Goal: Task Accomplishment & Management: Use online tool/utility

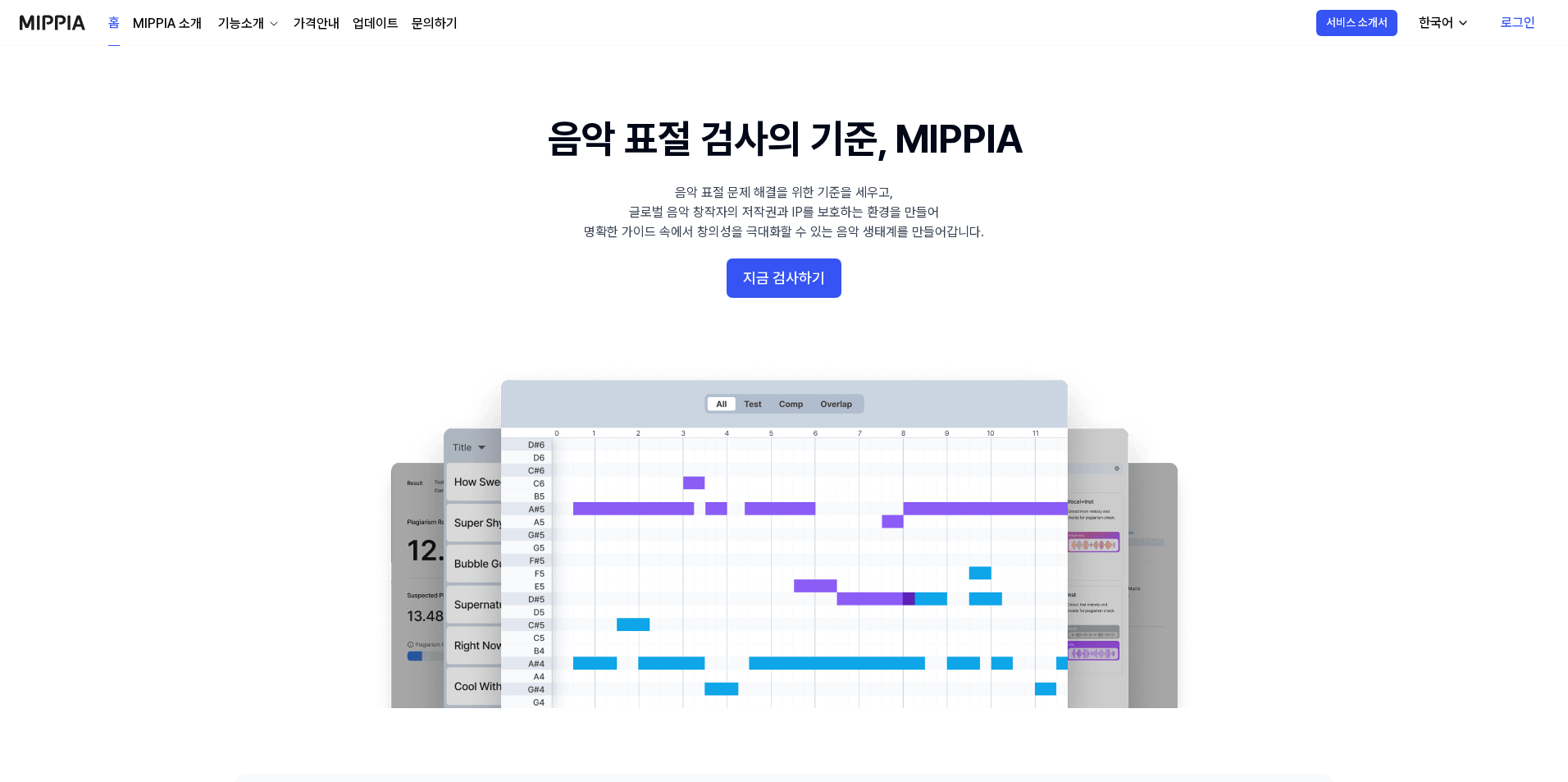
click at [801, 269] on button "지금 검사하기" at bounding box center [784, 278] width 115 height 39
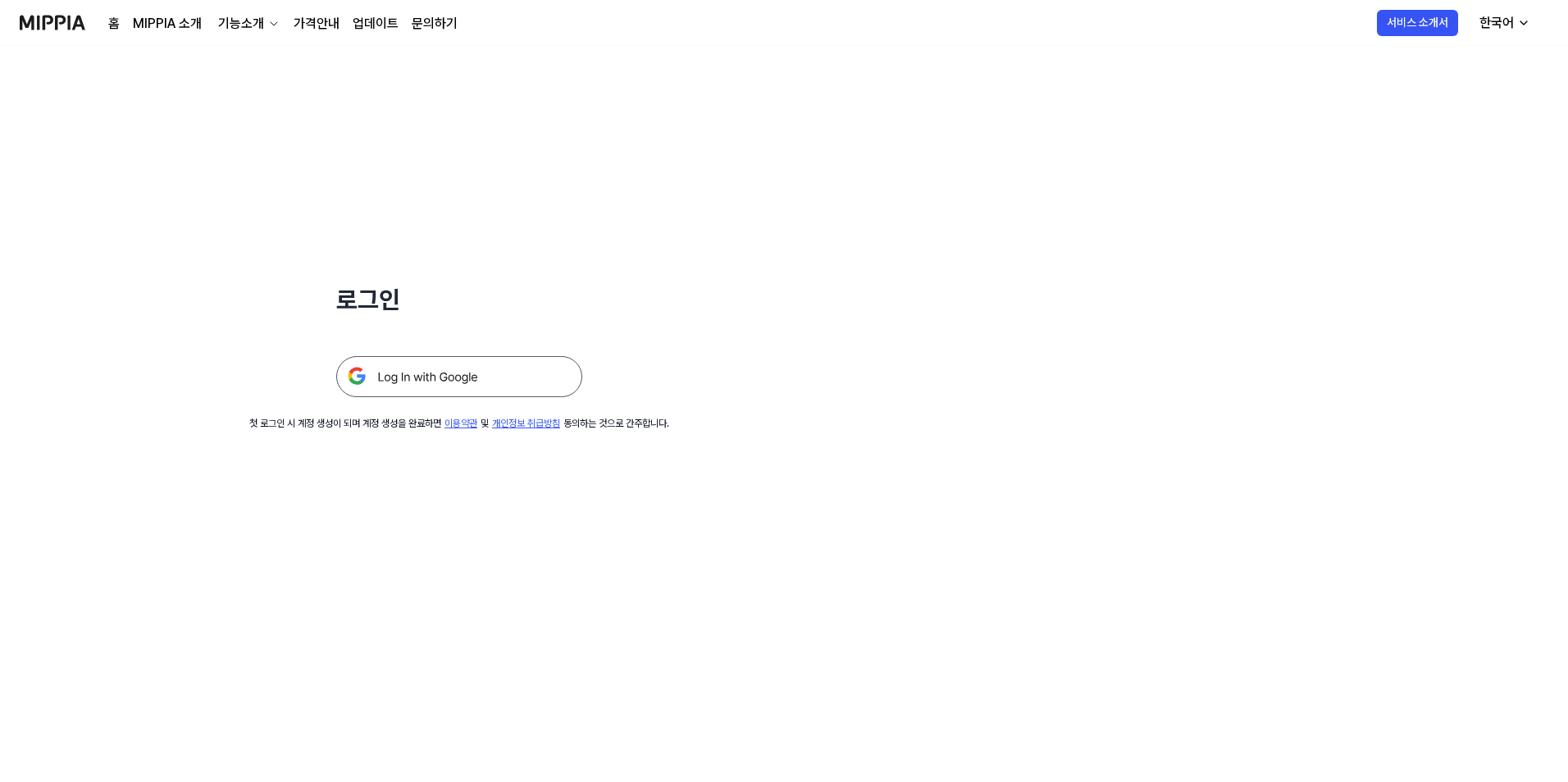
click at [506, 379] on img at bounding box center [458, 376] width 246 height 41
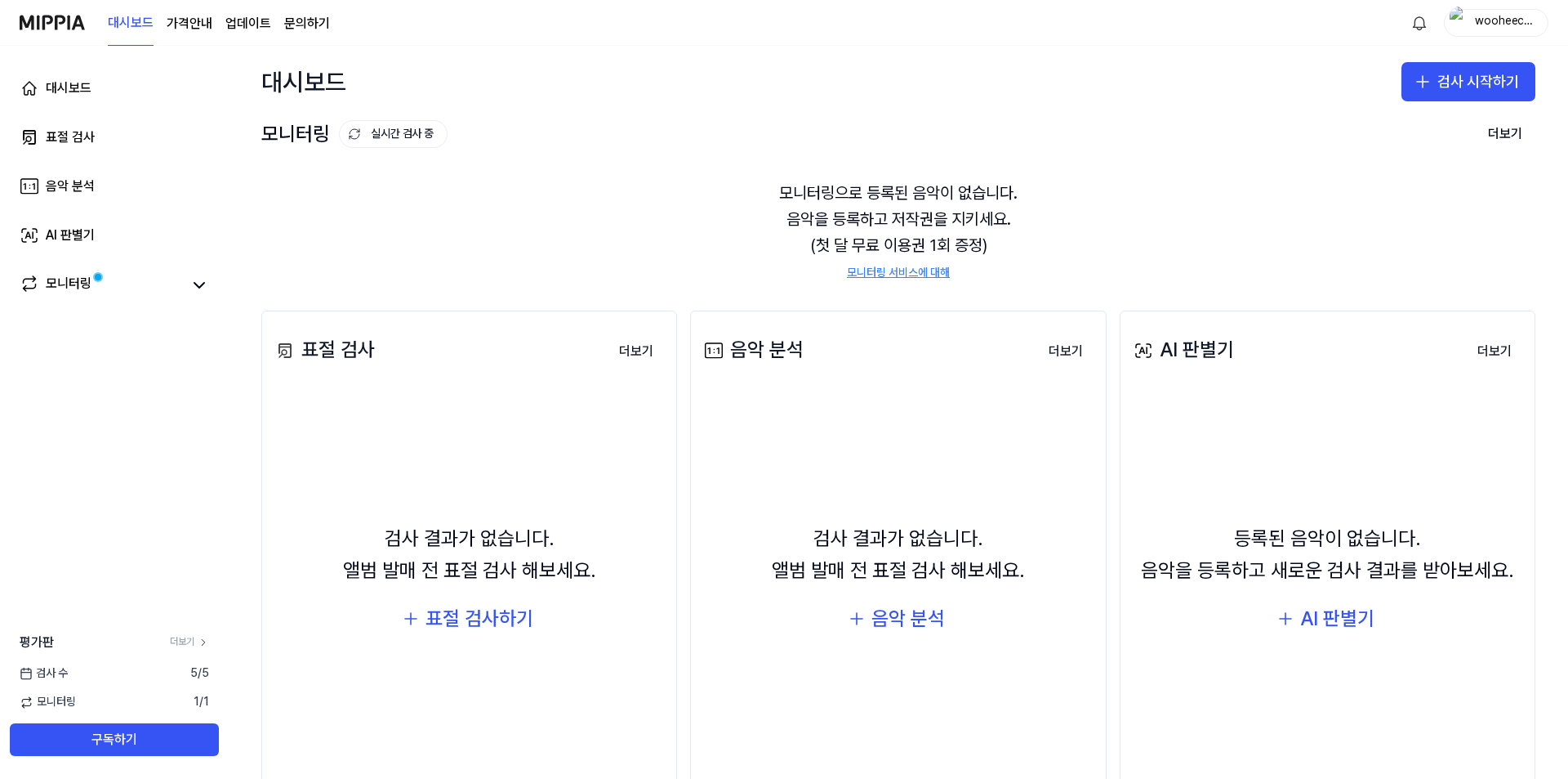
click at [1341, 640] on div "등록된 음악이 없습니다. 음악을 등록하고 새로운 검사 결과를 받아보세요. AI 판별기" at bounding box center [1327, 581] width 394 height 363
click at [1343, 628] on div "AI 판별기" at bounding box center [1337, 618] width 74 height 31
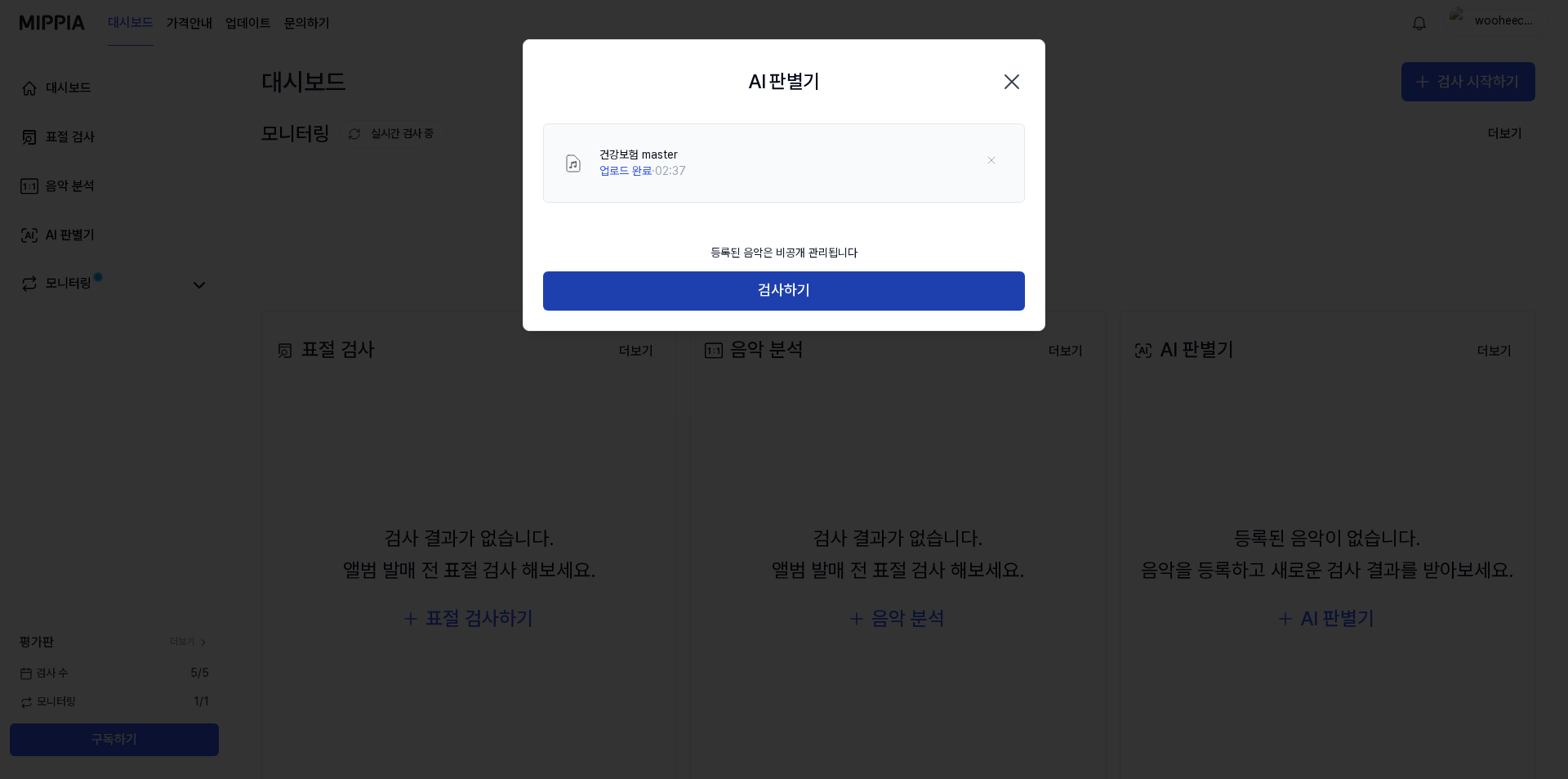
click at [822, 291] on button "검사하기" at bounding box center [784, 291] width 482 height 39
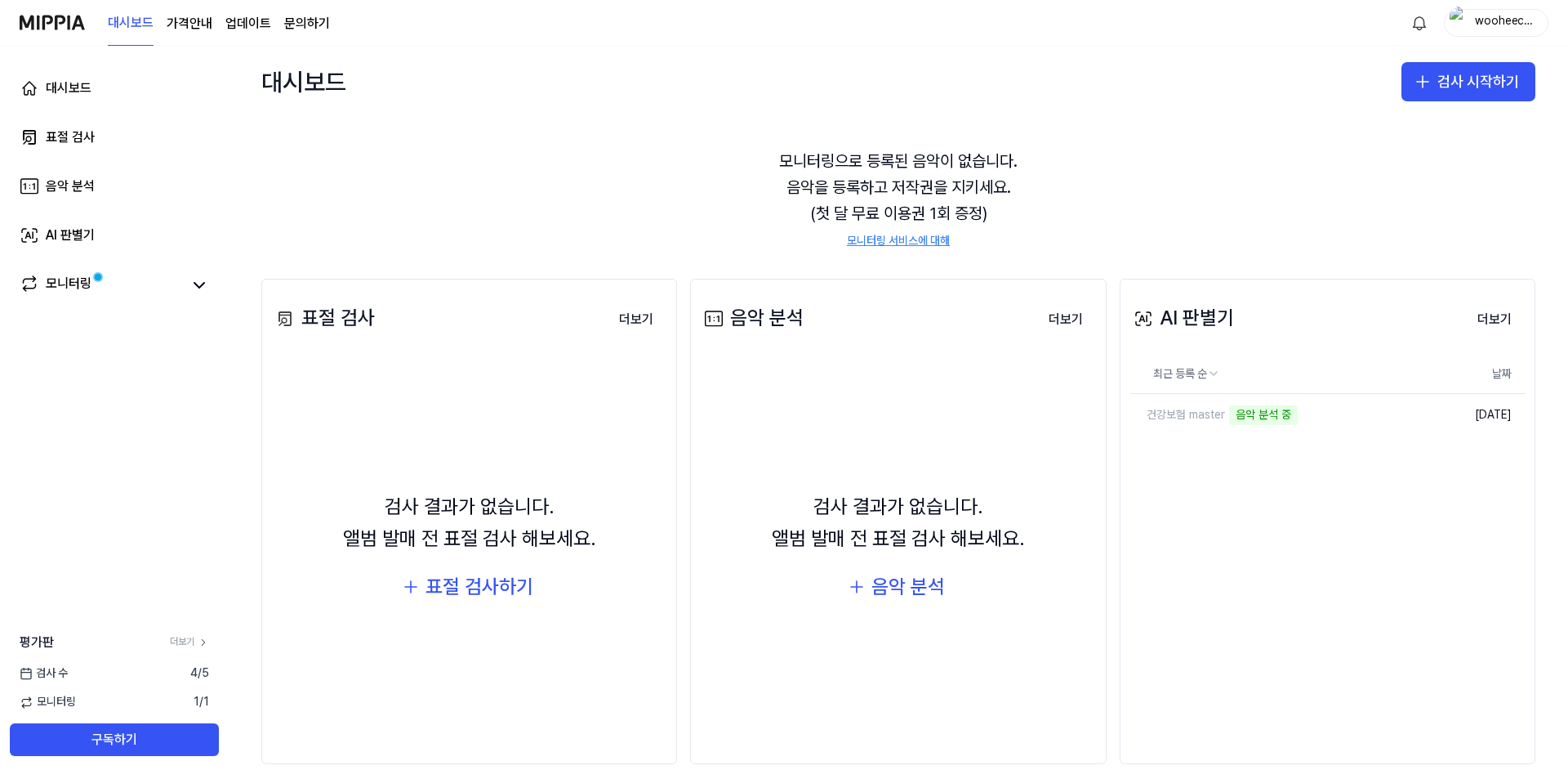
scroll to position [50, 0]
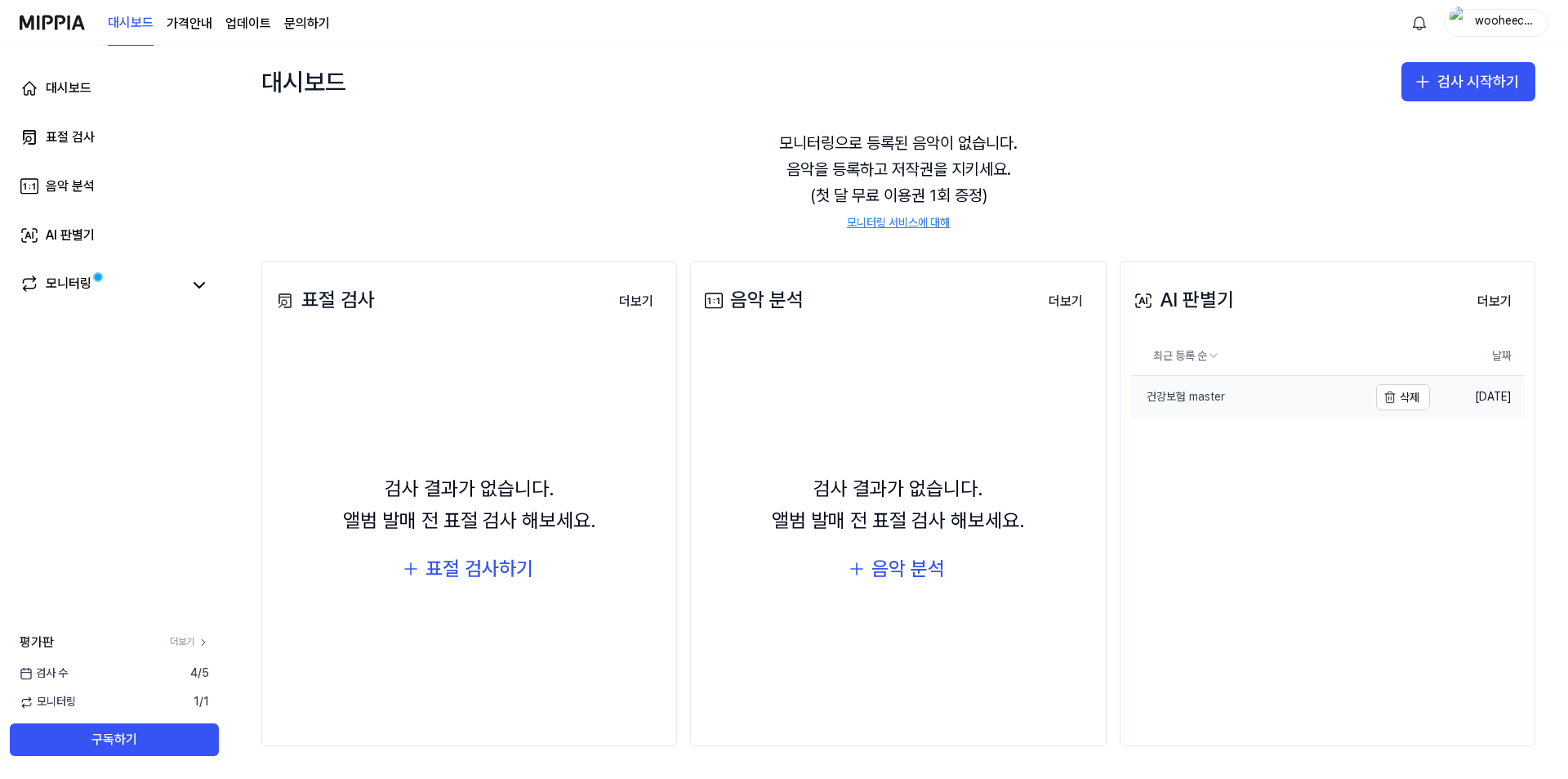
click at [1193, 397] on div "건강보험 master" at bounding box center [1177, 397] width 95 height 16
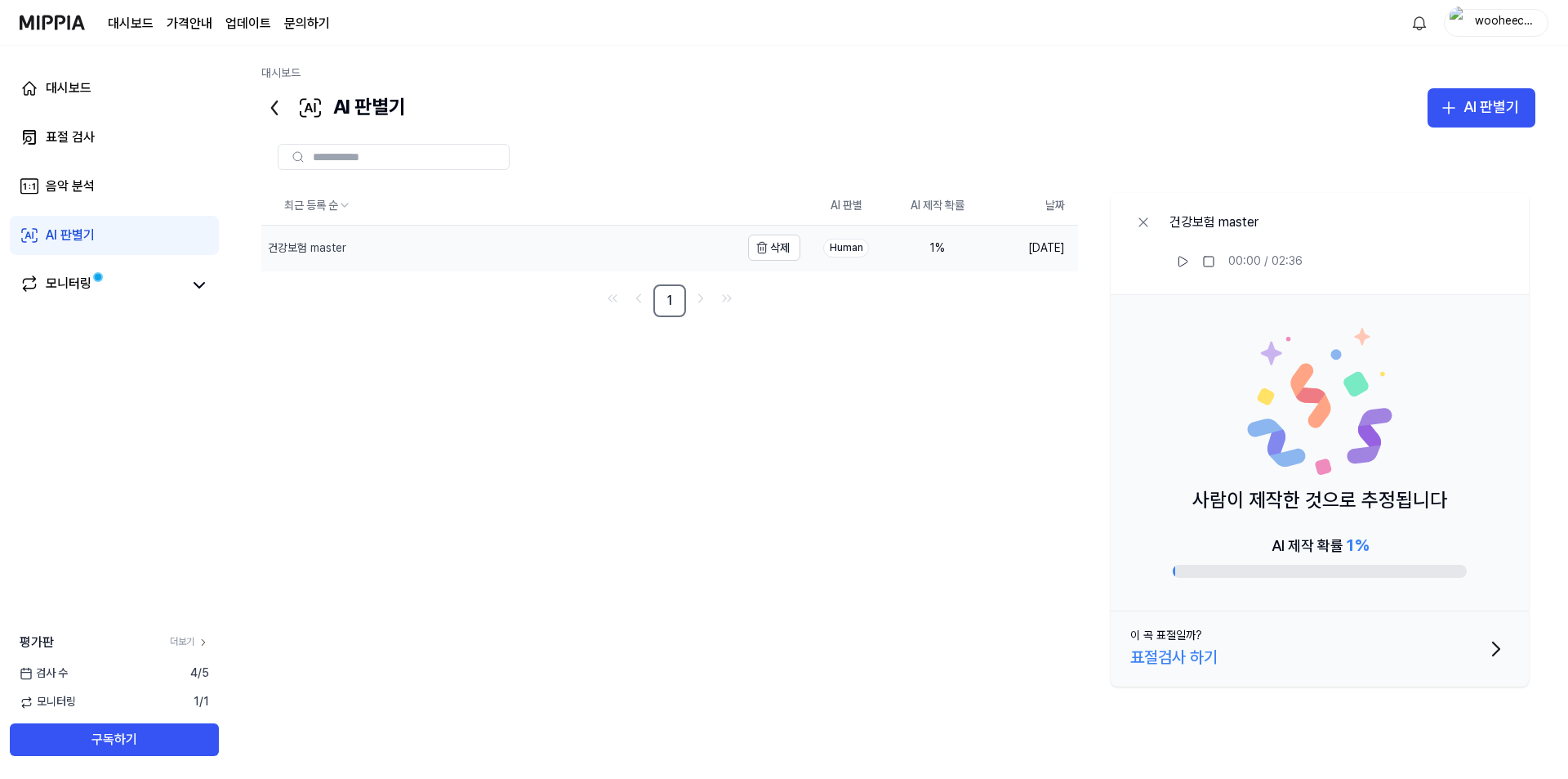
click at [326, 251] on div "건강보험 master" at bounding box center [307, 248] width 78 height 16
click at [1167, 654] on div "표절검사 하기" at bounding box center [1174, 656] width 87 height 26
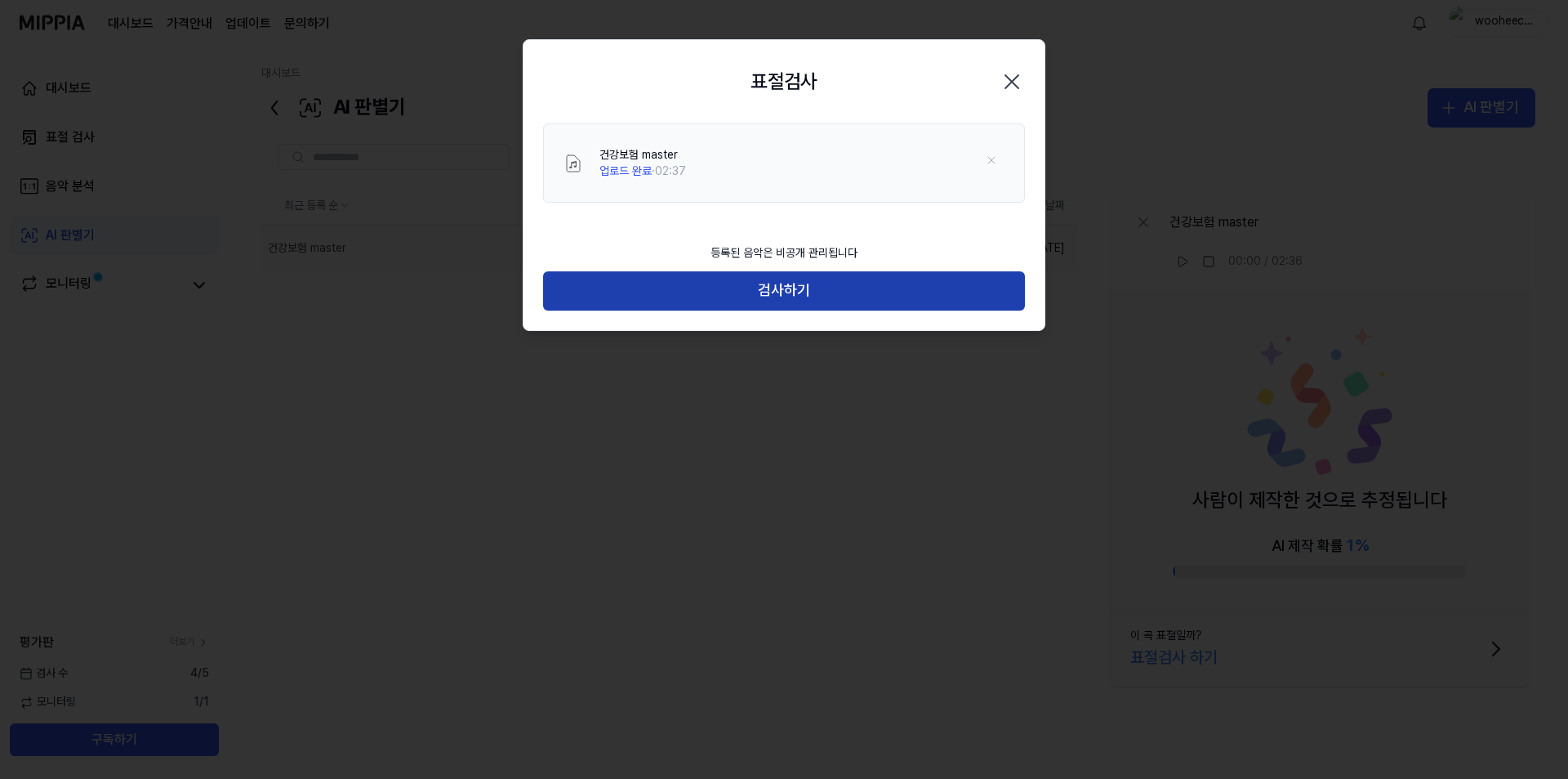
click at [800, 286] on button "검사하기" at bounding box center [784, 291] width 482 height 39
